Goal: Information Seeking & Learning: Learn about a topic

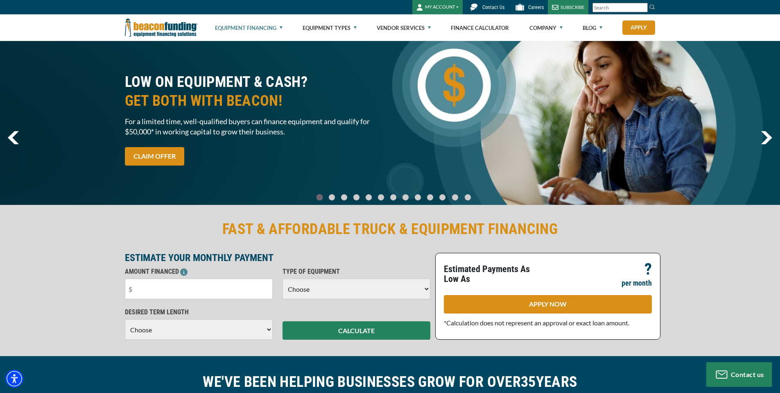
click at [255, 25] on link "Equipment Financing" at bounding box center [249, 28] width 68 height 26
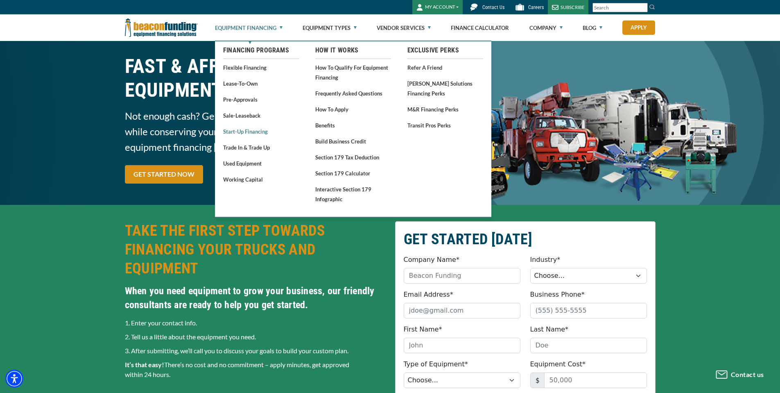
click at [260, 133] on link "Start-Up Financing" at bounding box center [261, 131] width 76 height 10
